Goal: Communication & Community: Answer question/provide support

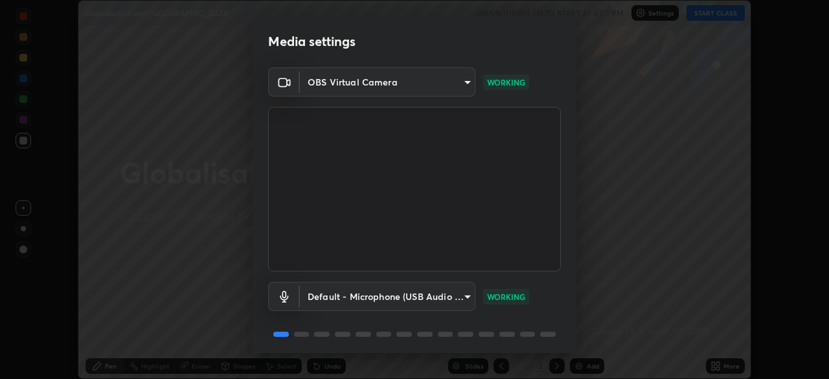
scroll to position [46, 0]
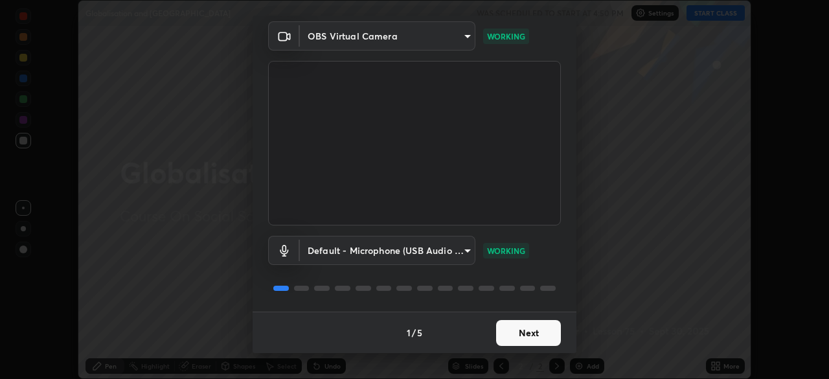
click at [532, 336] on button "Next" at bounding box center [528, 333] width 65 height 26
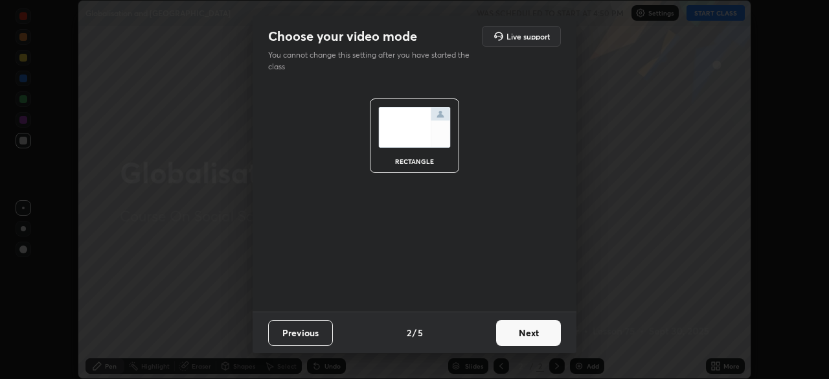
scroll to position [0, 0]
click at [536, 332] on button "Next" at bounding box center [528, 333] width 65 height 26
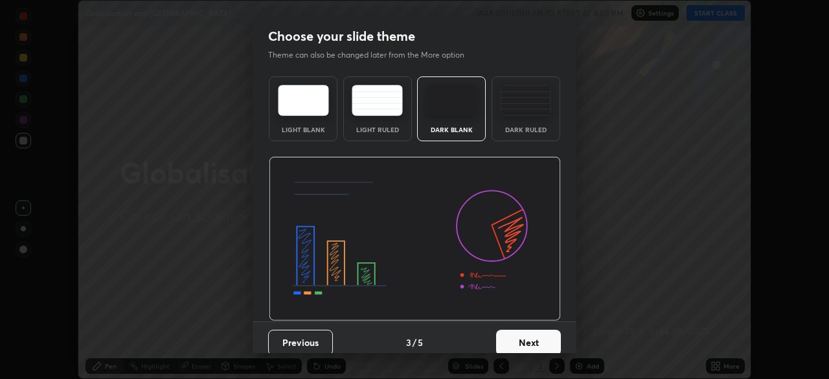
click at [539, 336] on button "Next" at bounding box center [528, 343] width 65 height 26
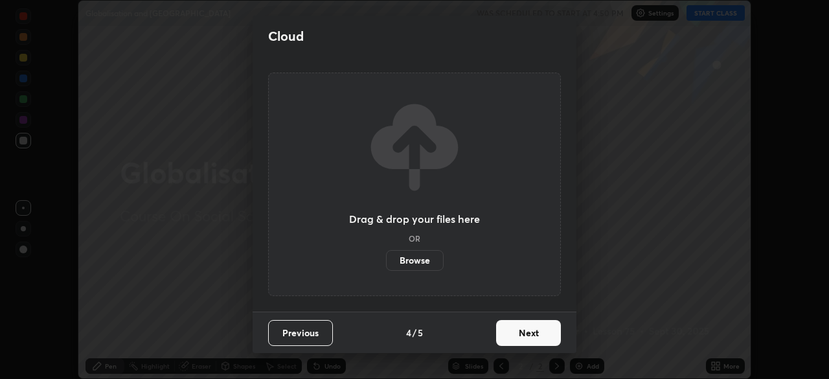
click at [538, 337] on button "Next" at bounding box center [528, 333] width 65 height 26
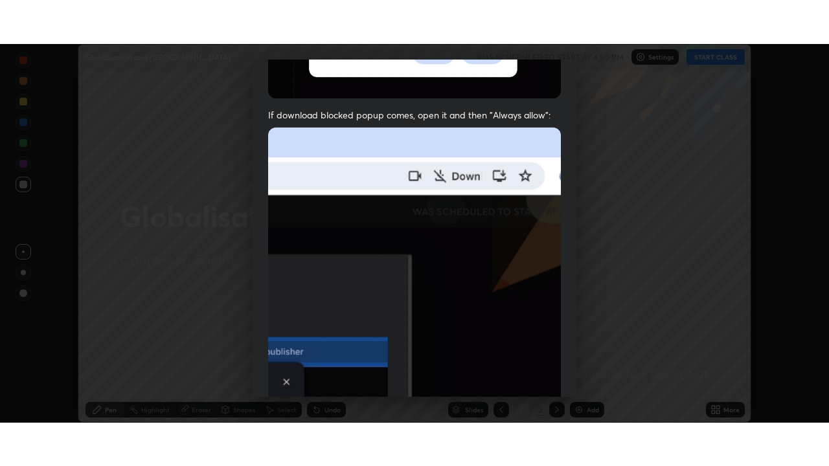
scroll to position [310, 0]
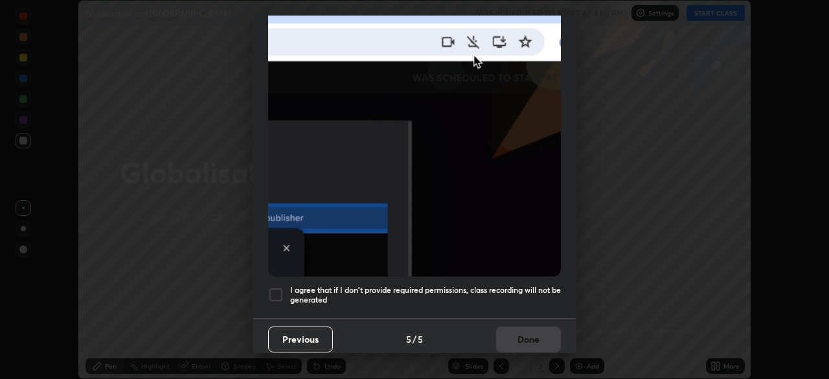
click at [277, 290] on div at bounding box center [276, 295] width 16 height 16
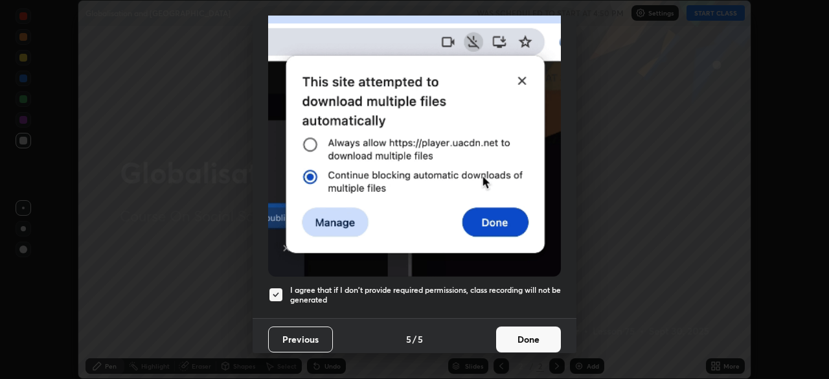
click at [530, 334] on button "Done" at bounding box center [528, 339] width 65 height 26
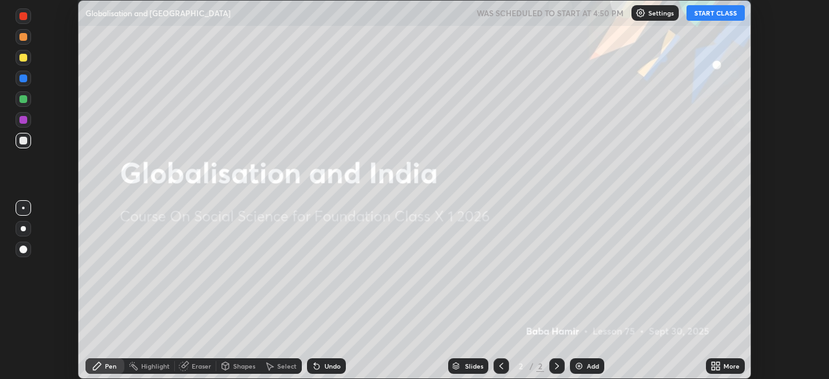
click at [585, 365] on div "Add" at bounding box center [587, 366] width 34 height 16
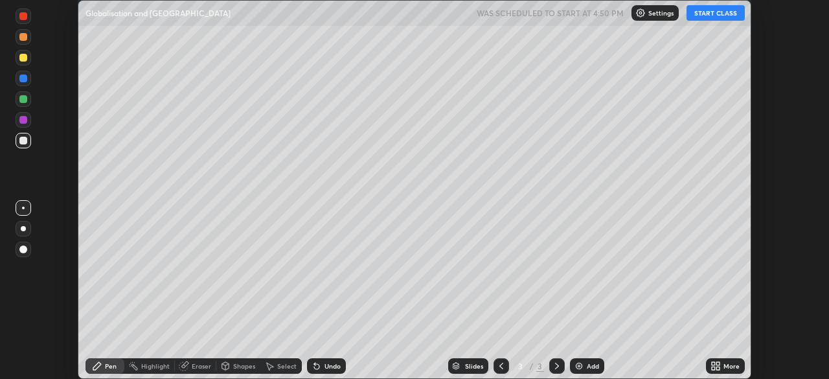
click at [726, 369] on div "More" at bounding box center [731, 366] width 16 height 6
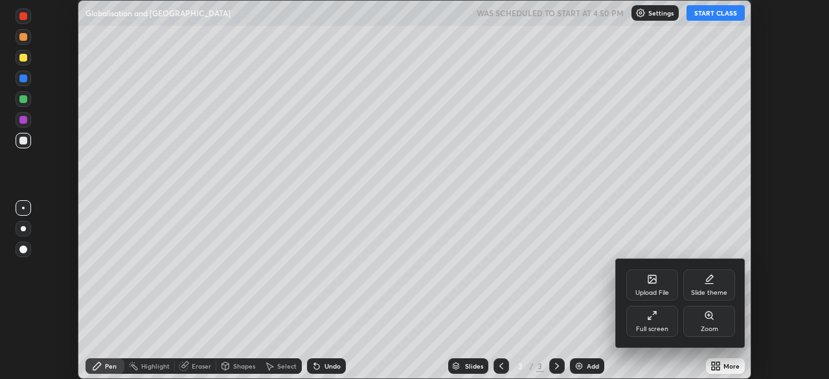
click at [655, 324] on div "Full screen" at bounding box center [652, 321] width 52 height 31
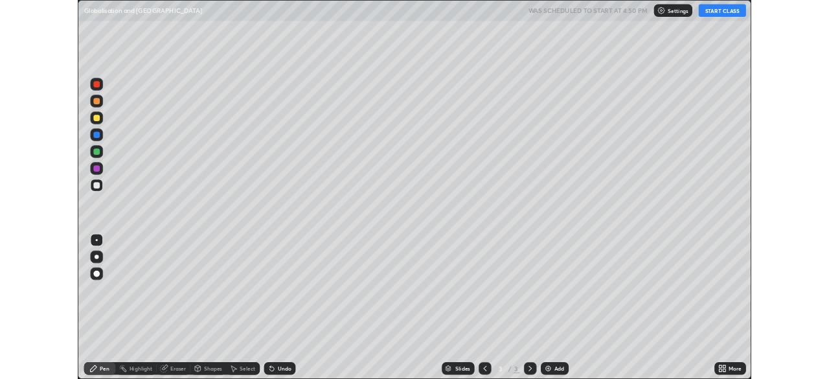
scroll to position [466, 829]
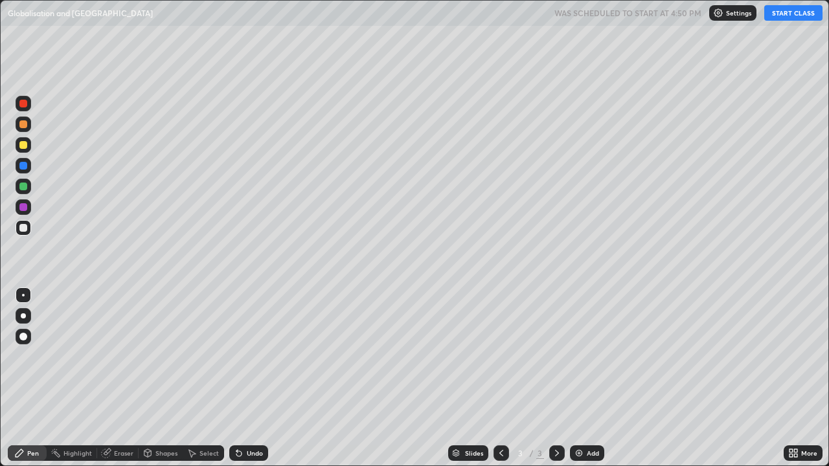
click at [788, 12] on button "START CLASS" at bounding box center [793, 13] width 58 height 16
click at [126, 378] on div "Eraser" at bounding box center [123, 453] width 19 height 6
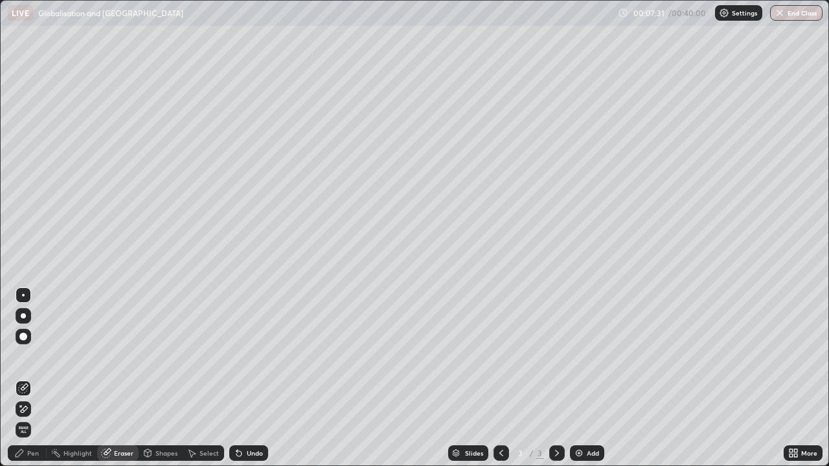
click at [34, 378] on div "Pen" at bounding box center [27, 454] width 39 height 16
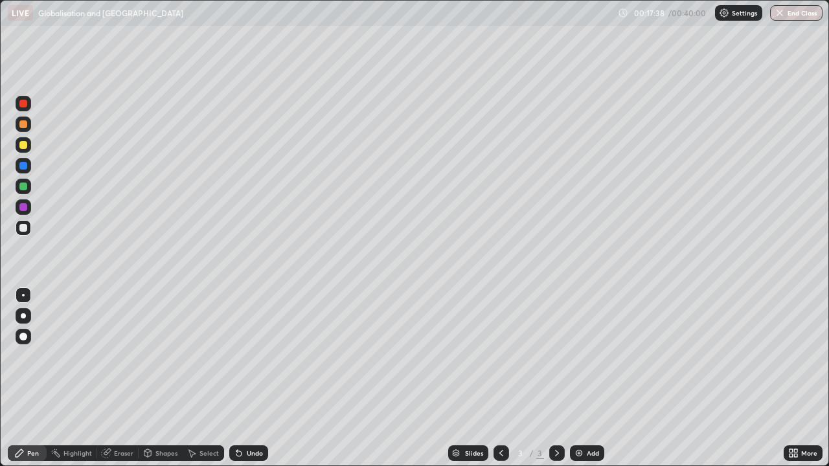
click at [588, 378] on div "Add" at bounding box center [587, 454] width 34 height 16
click at [795, 378] on div "More" at bounding box center [803, 453] width 39 height 26
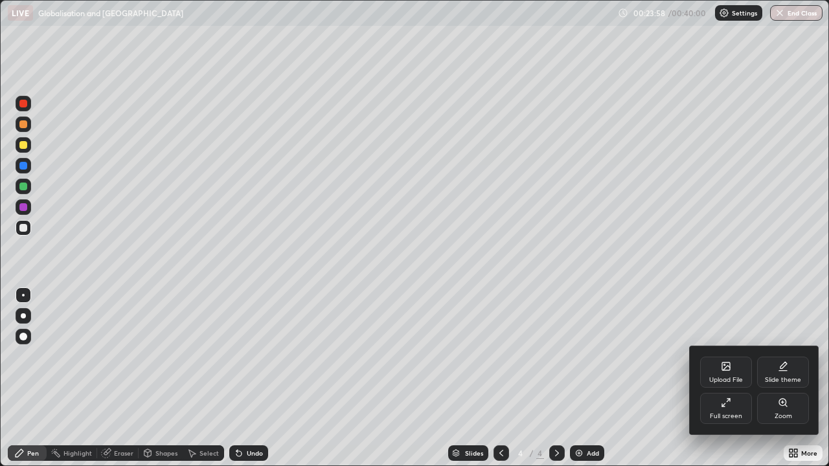
click at [742, 378] on div at bounding box center [414, 233] width 829 height 466
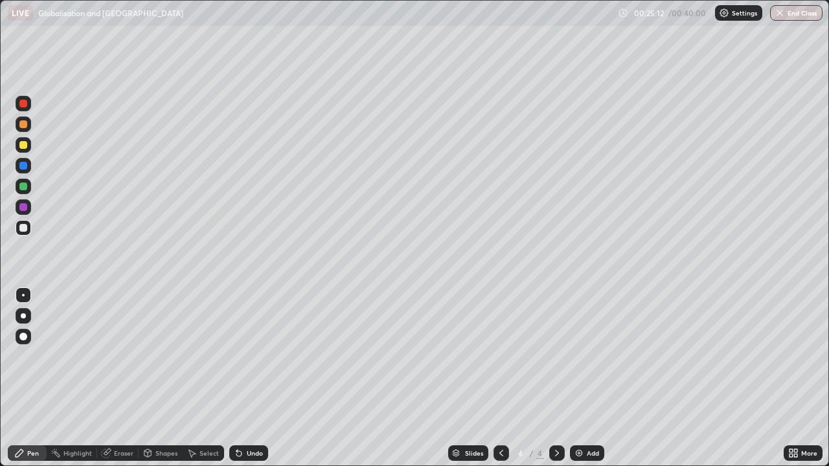
click at [581, 378] on img at bounding box center [579, 453] width 10 height 10
click at [114, 378] on div "Eraser" at bounding box center [123, 453] width 19 height 6
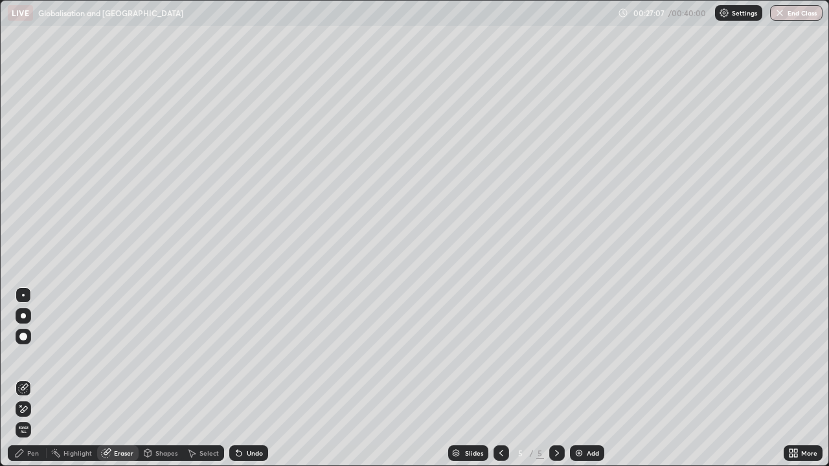
click at [40, 378] on div "Pen" at bounding box center [27, 454] width 39 height 16
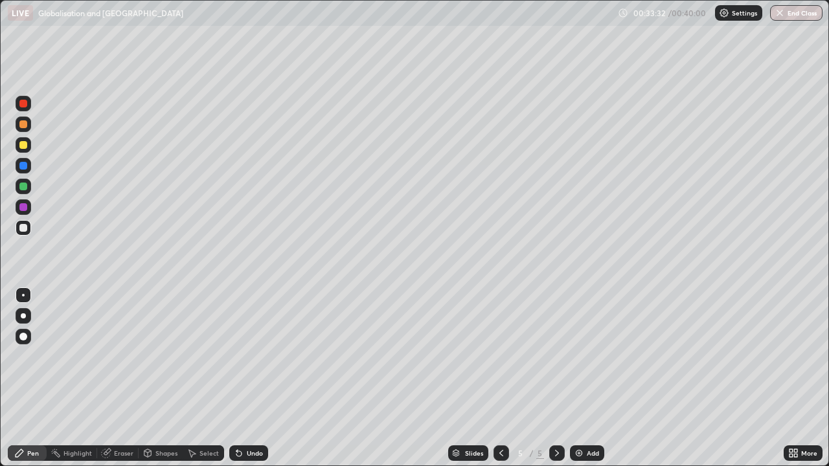
click at [800, 13] on button "End Class" at bounding box center [796, 13] width 52 height 16
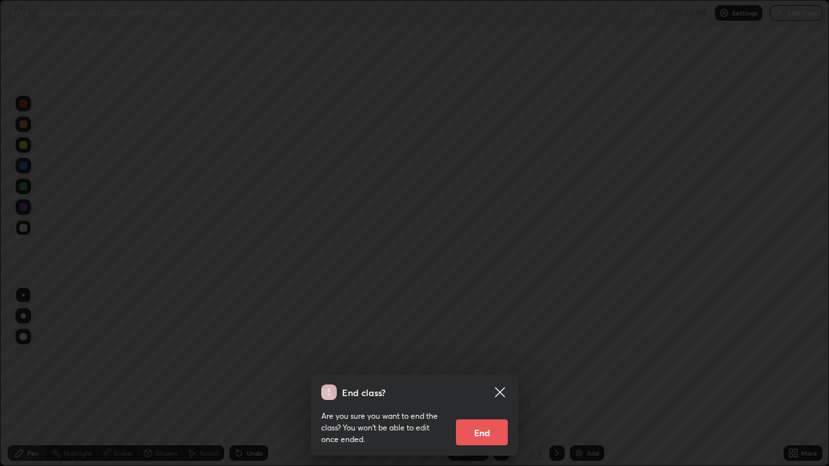
click at [483, 378] on button "End" at bounding box center [482, 433] width 52 height 26
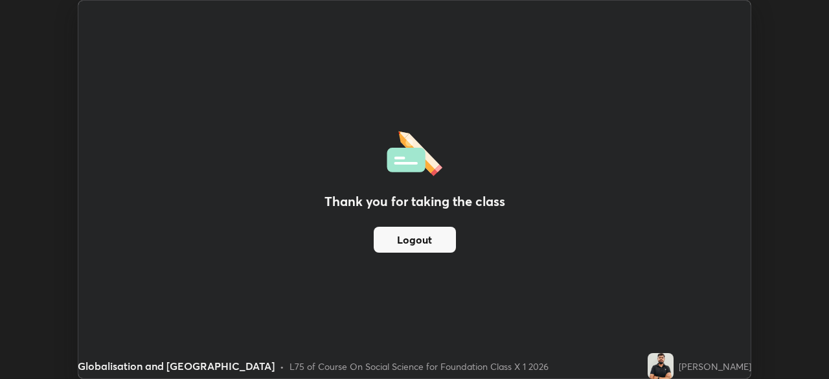
scroll to position [64392, 63941]
